Goal: Information Seeking & Learning: Learn about a topic

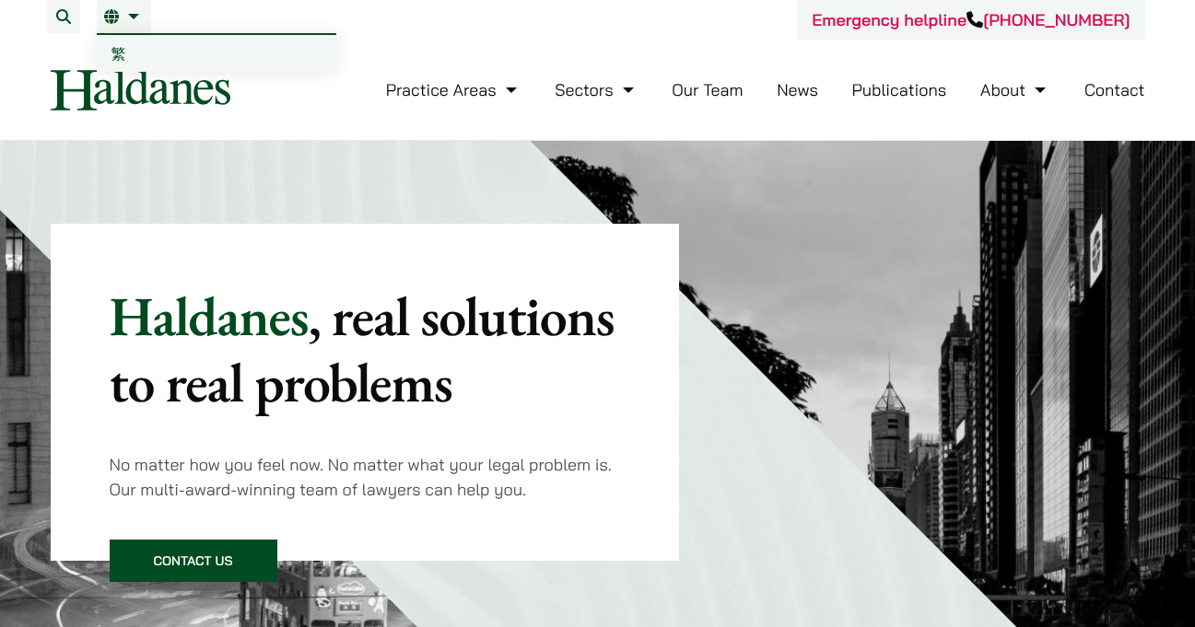
click at [134, 55] on link "繁" at bounding box center [216, 53] width 239 height 37
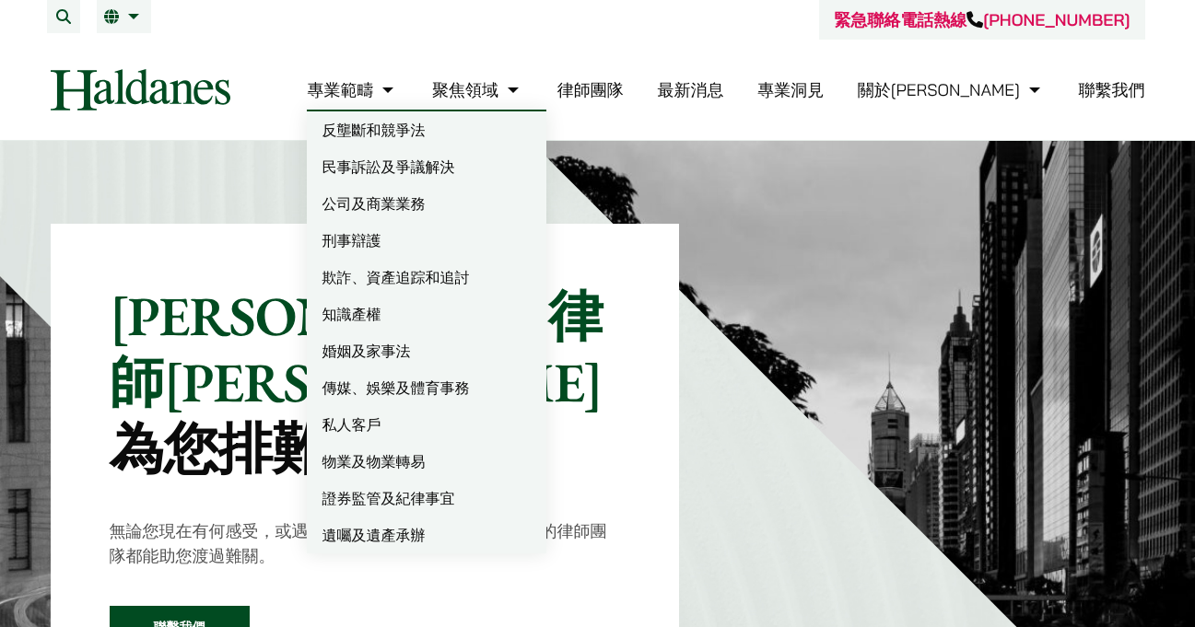
click at [470, 277] on link "欺詐、資產追踪和追討" at bounding box center [426, 277] width 239 height 37
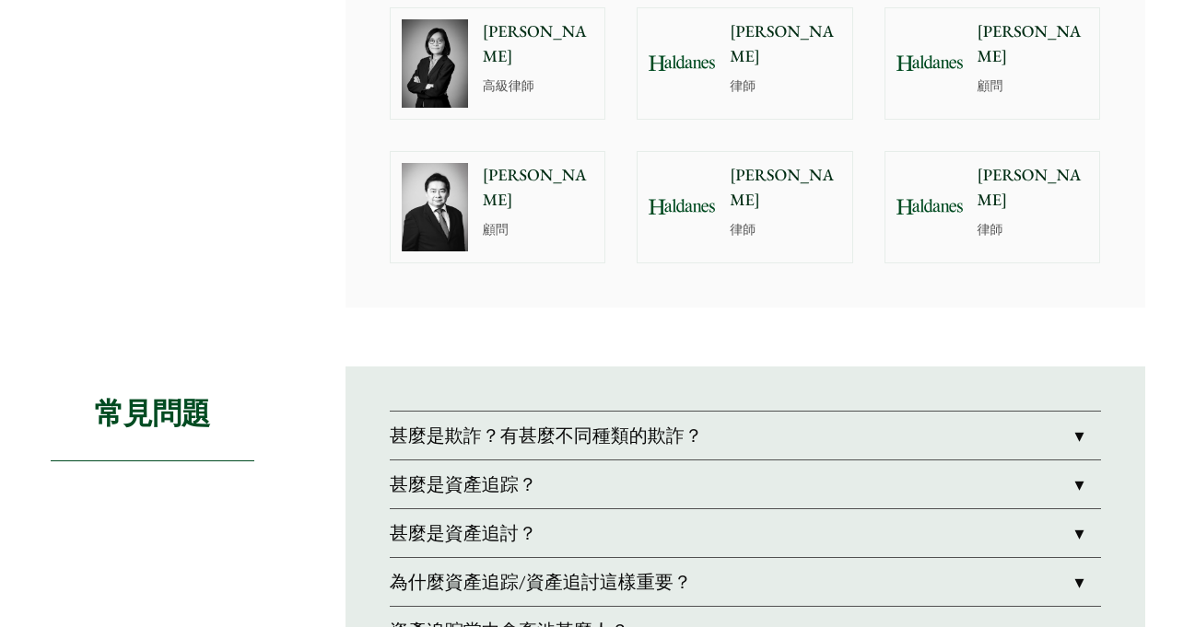
scroll to position [1418, 0]
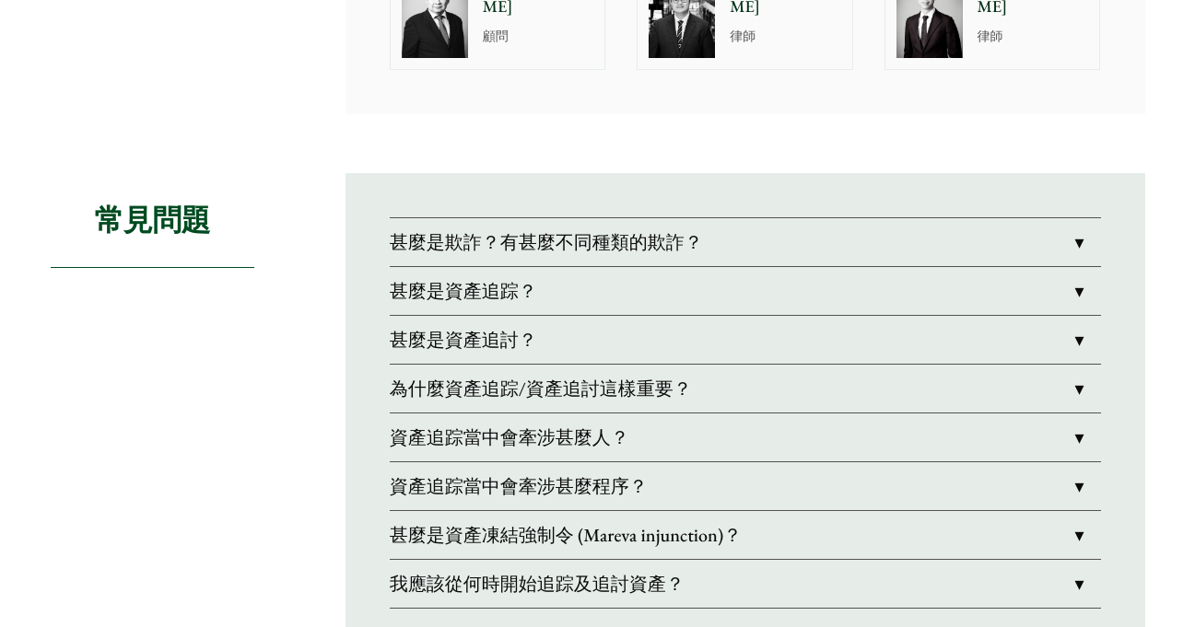
click at [554, 296] on link "甚麼是資產追踪？" at bounding box center [745, 291] width 711 height 48
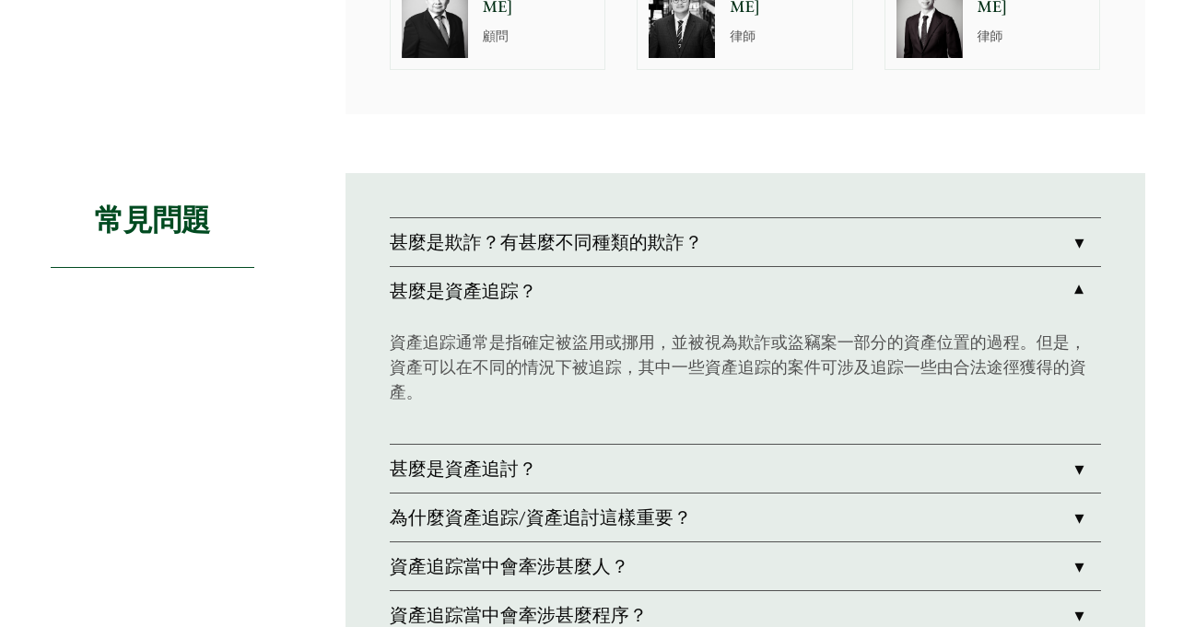
click at [647, 461] on link "甚麼是資產追討？" at bounding box center [745, 469] width 711 height 48
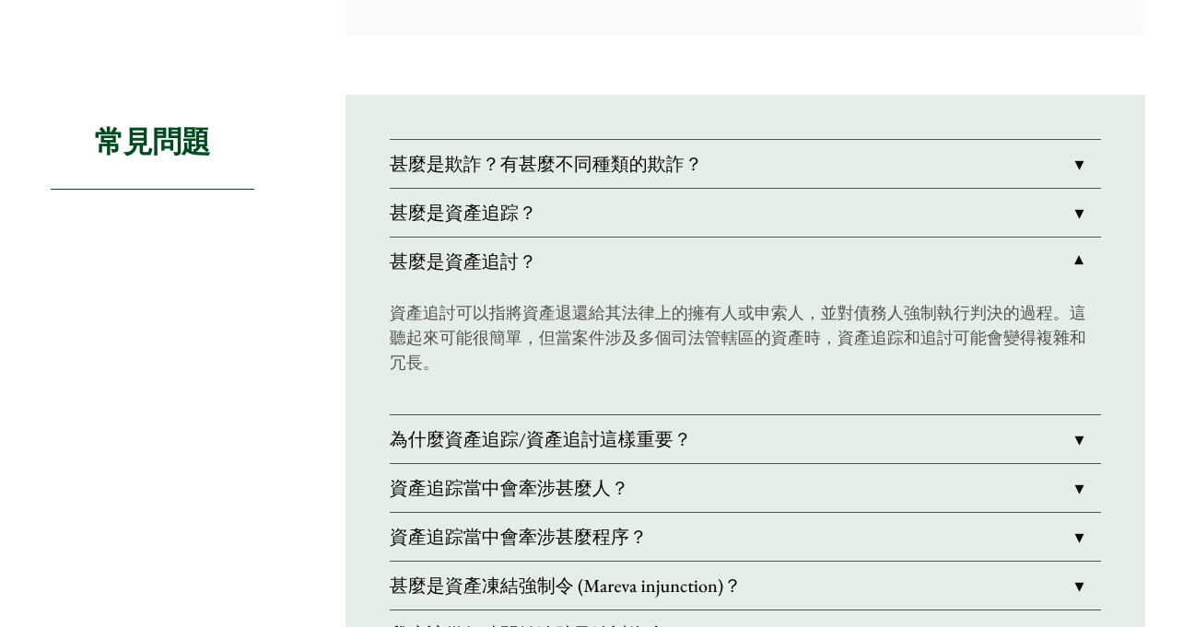
scroll to position [1498, 0]
click at [621, 442] on link "為什麼資產追踪/資產追討這樣重要？" at bounding box center [745, 438] width 711 height 48
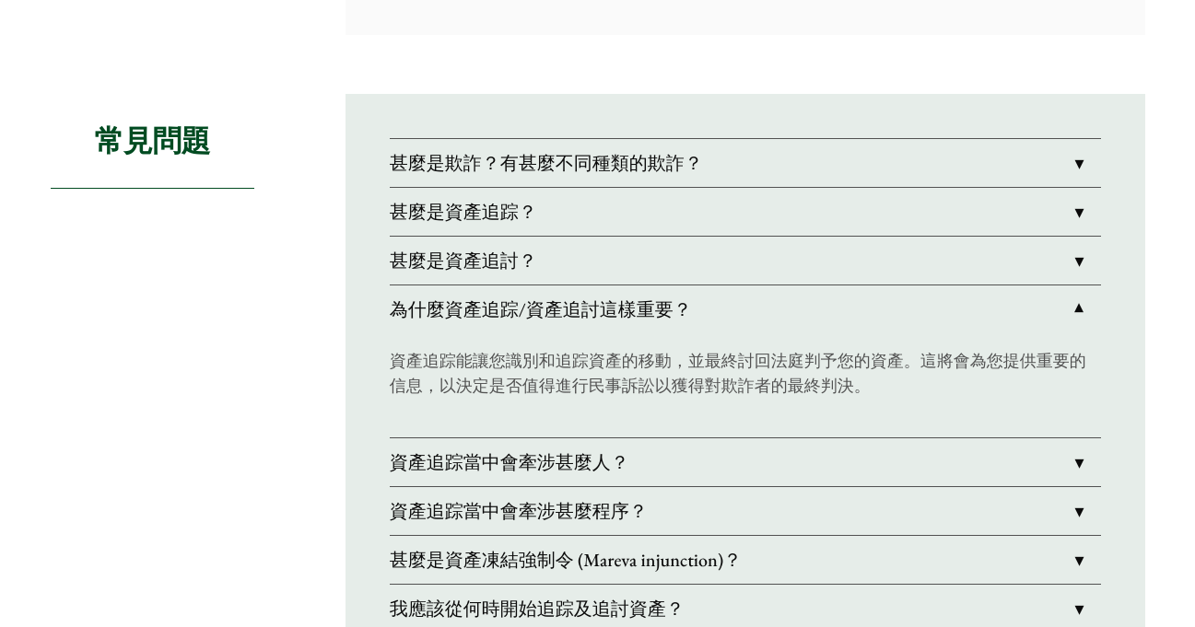
click at [274, 389] on div "常見問題" at bounding box center [183, 386] width 265 height 584
click at [564, 455] on link "資產追踪當中會牽涉甚麼人？" at bounding box center [745, 462] width 711 height 48
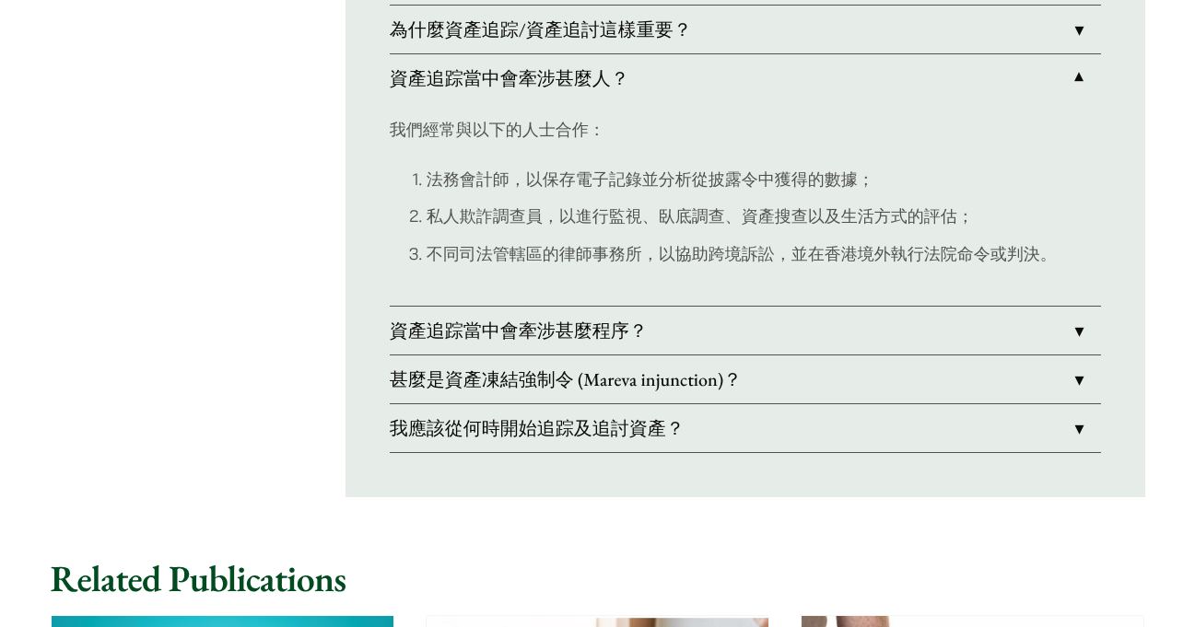
scroll to position [1780, 0]
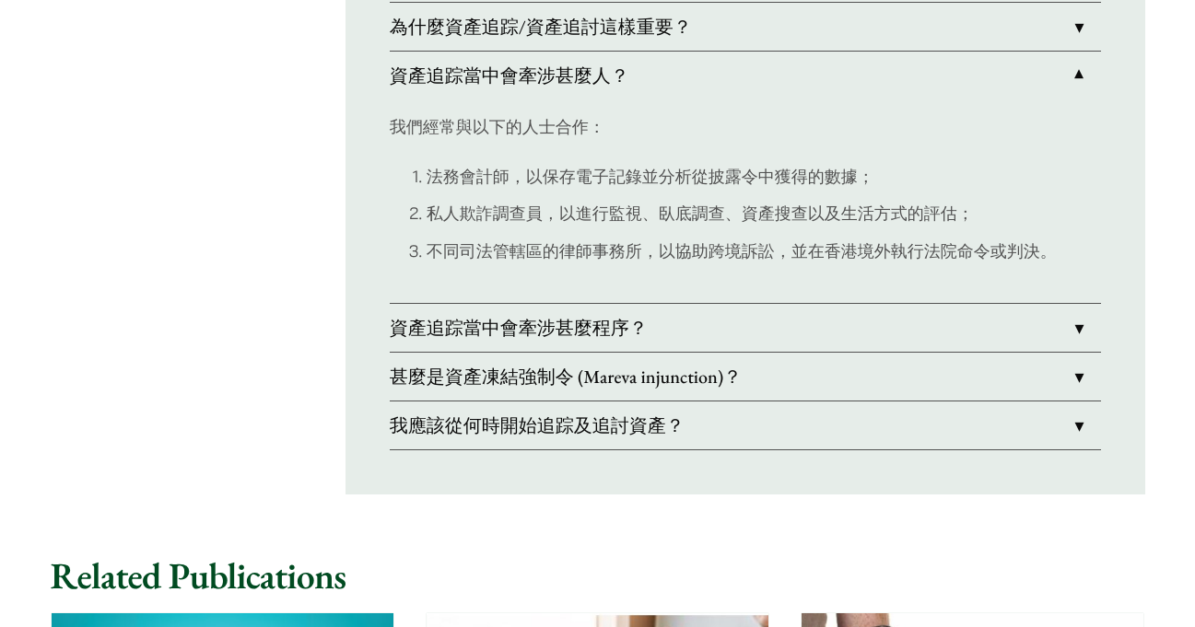
click at [507, 317] on link "資產追踪當中會牽涉甚麼程序？" at bounding box center [745, 328] width 711 height 48
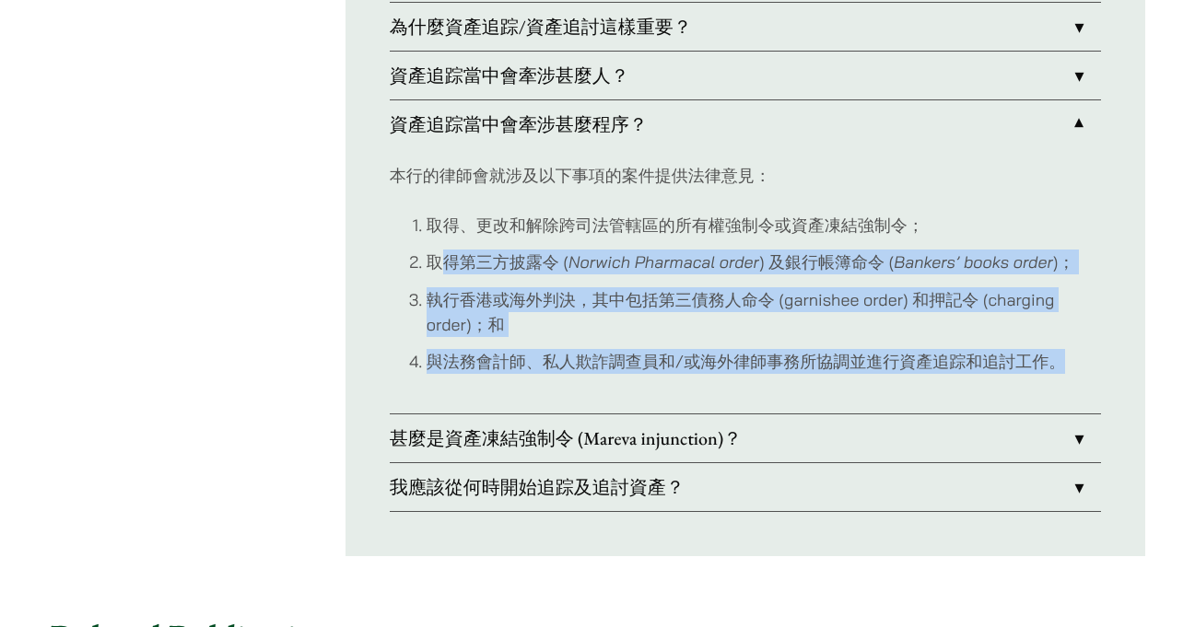
drag, startPoint x: 437, startPoint y: 263, endPoint x: 848, endPoint y: 398, distance: 432.2
click at [848, 398] on div "本行的律師會就涉及以下事項的案件提供法律意見： 取得、更改和解除跨司法管轄區的所有權強制令或資產凍結強制令； 取得第三方披露令 ( Norwich Pharm…" at bounding box center [745, 281] width 711 height 266
click at [802, 411] on div "本行的律師會就涉及以下事項的案件提供法律意見： 取得、更改和解除跨司法管轄區的所有權強制令或資產凍結強制令； 取得第三方披露令 ( Norwich Pharm…" at bounding box center [745, 281] width 711 height 266
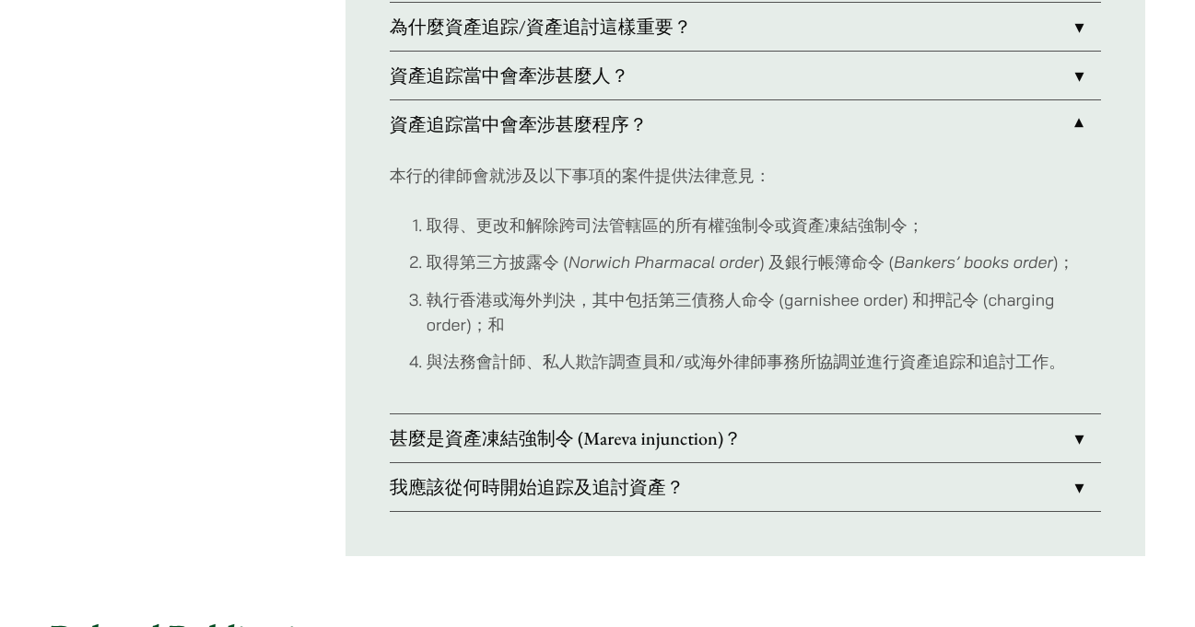
click at [730, 433] on link "甚麼是資產凍結強制令 (Mareva injunction)？" at bounding box center [745, 438] width 711 height 48
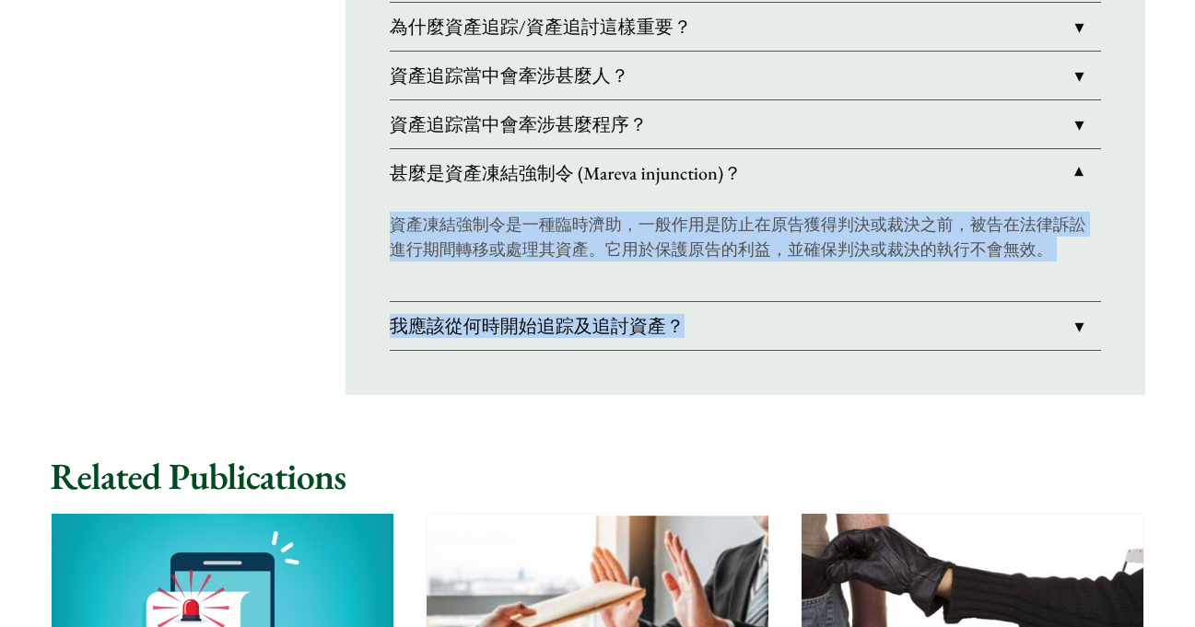
drag, startPoint x: 456, startPoint y: 227, endPoint x: 689, endPoint y: 325, distance: 253.0
click at [689, 325] on div "甚麼是欺詐？有甚麼不同種類的欺詐？ 一般來說，欺詐是通過欺騙、謊言或不誠實的行為來獲取有價值的東西。 “欺詐”一詞可用於描述多種犯罪行為，例如電郵騙案、互聯網…" at bounding box center [744, 103] width 799 height 584
click at [671, 340] on link "我應該從何時開始追踪及追討資產？" at bounding box center [745, 326] width 711 height 48
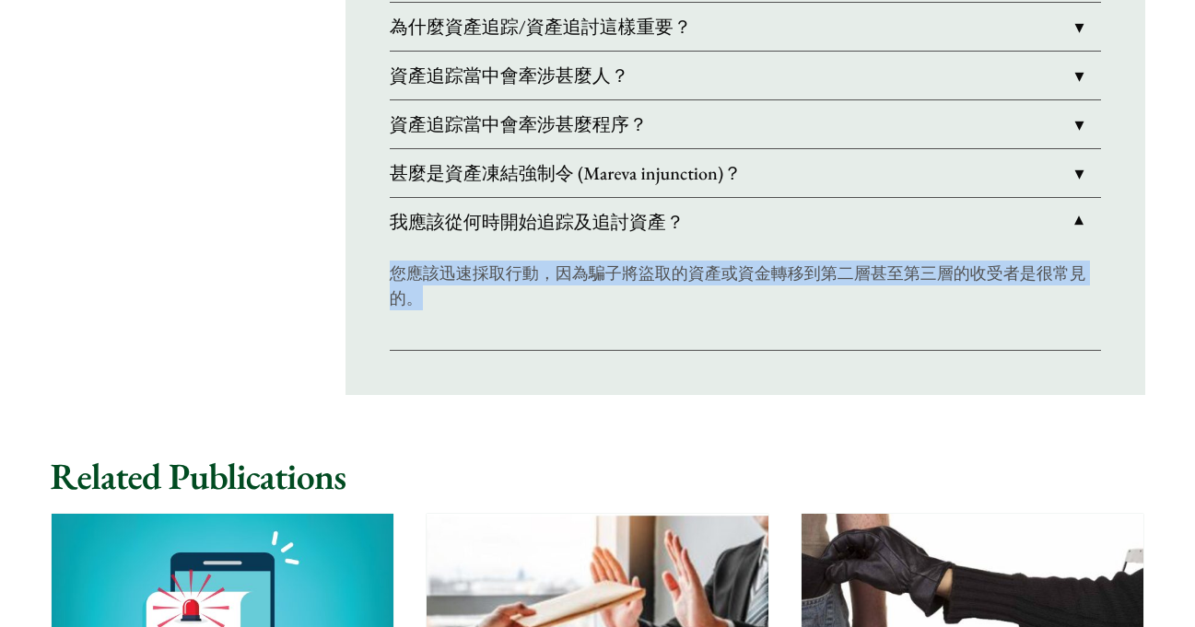
drag, startPoint x: 519, startPoint y: 272, endPoint x: 776, endPoint y: 331, distance: 263.6
click at [776, 331] on div "您應該迅速採取行動，因為騙子將盜取的資產或資金轉移到第二層甚至第三層的收受者是很常見的。" at bounding box center [745, 298] width 711 height 104
click at [777, 331] on div "您應該迅速採取行動，因為騙子將盜取的資產或資金轉移到第二層甚至第三層的收受者是很常見的。" at bounding box center [745, 298] width 711 height 104
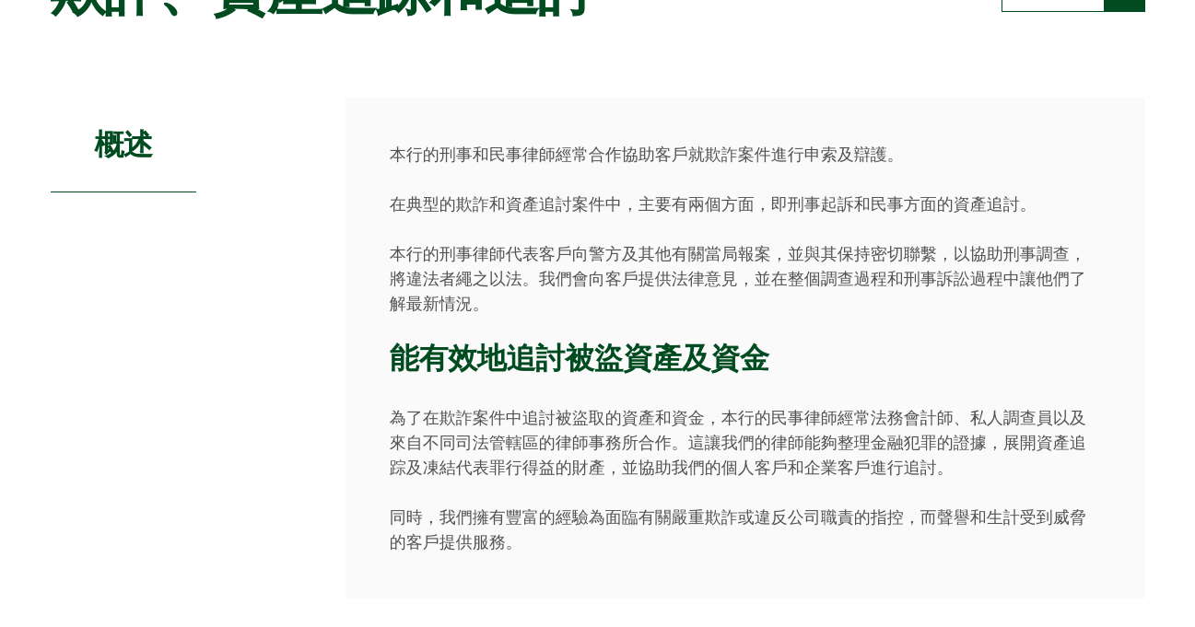
scroll to position [255, 0]
